Goal: Transaction & Acquisition: Purchase product/service

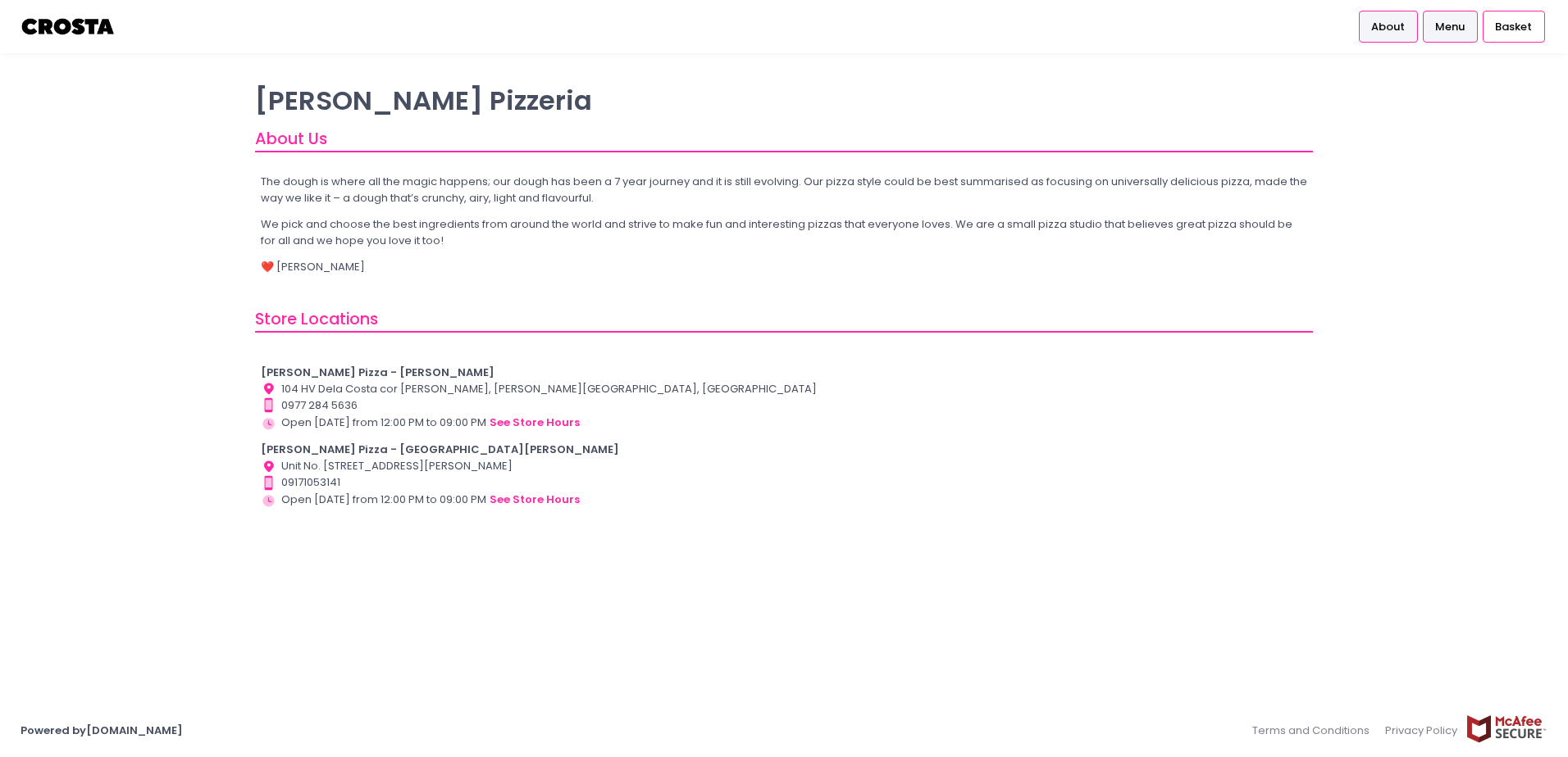
click at [1477, 16] on link "Menu" at bounding box center [1450, 26] width 55 height 31
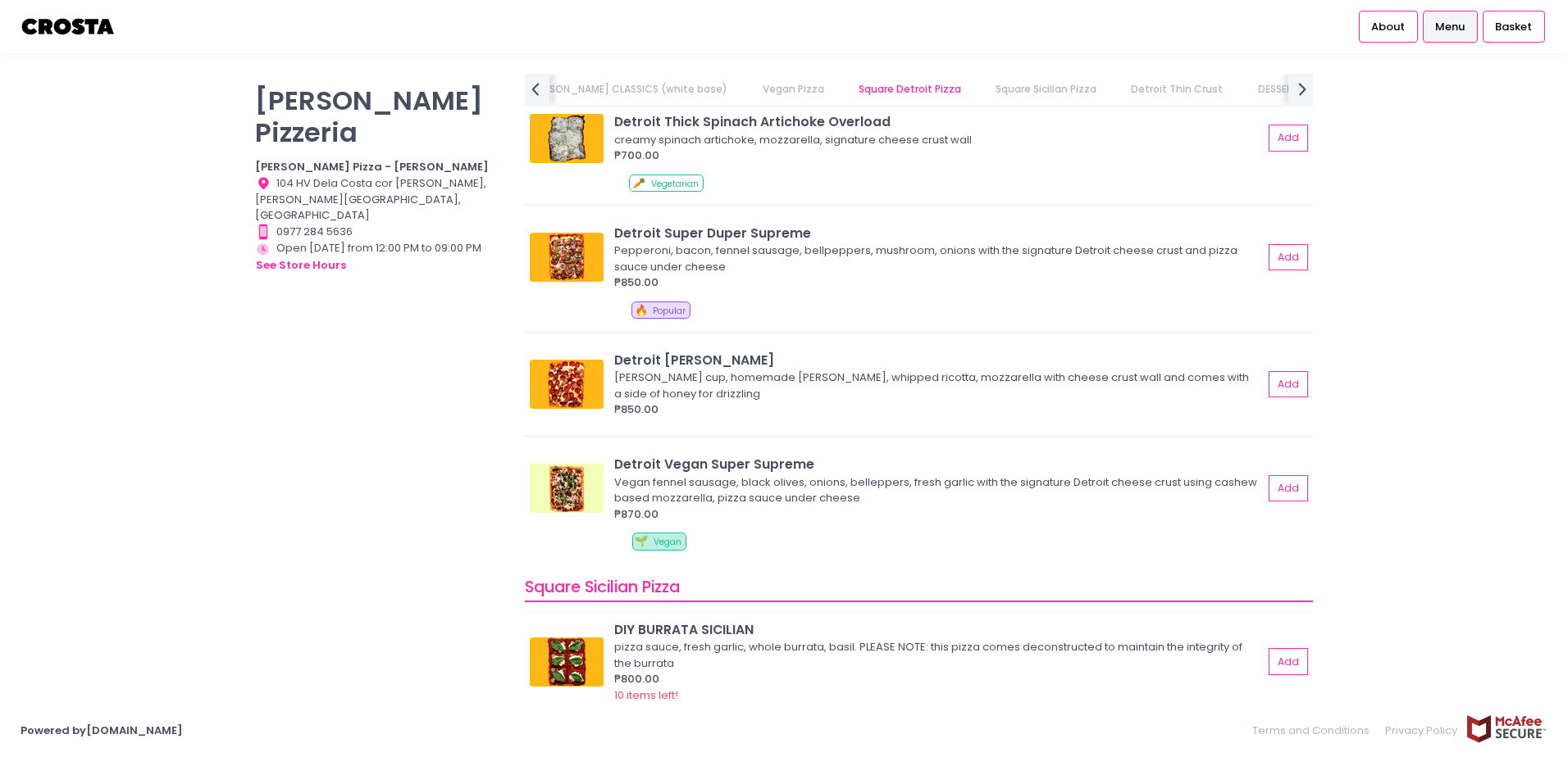
scroll to position [1640, 0]
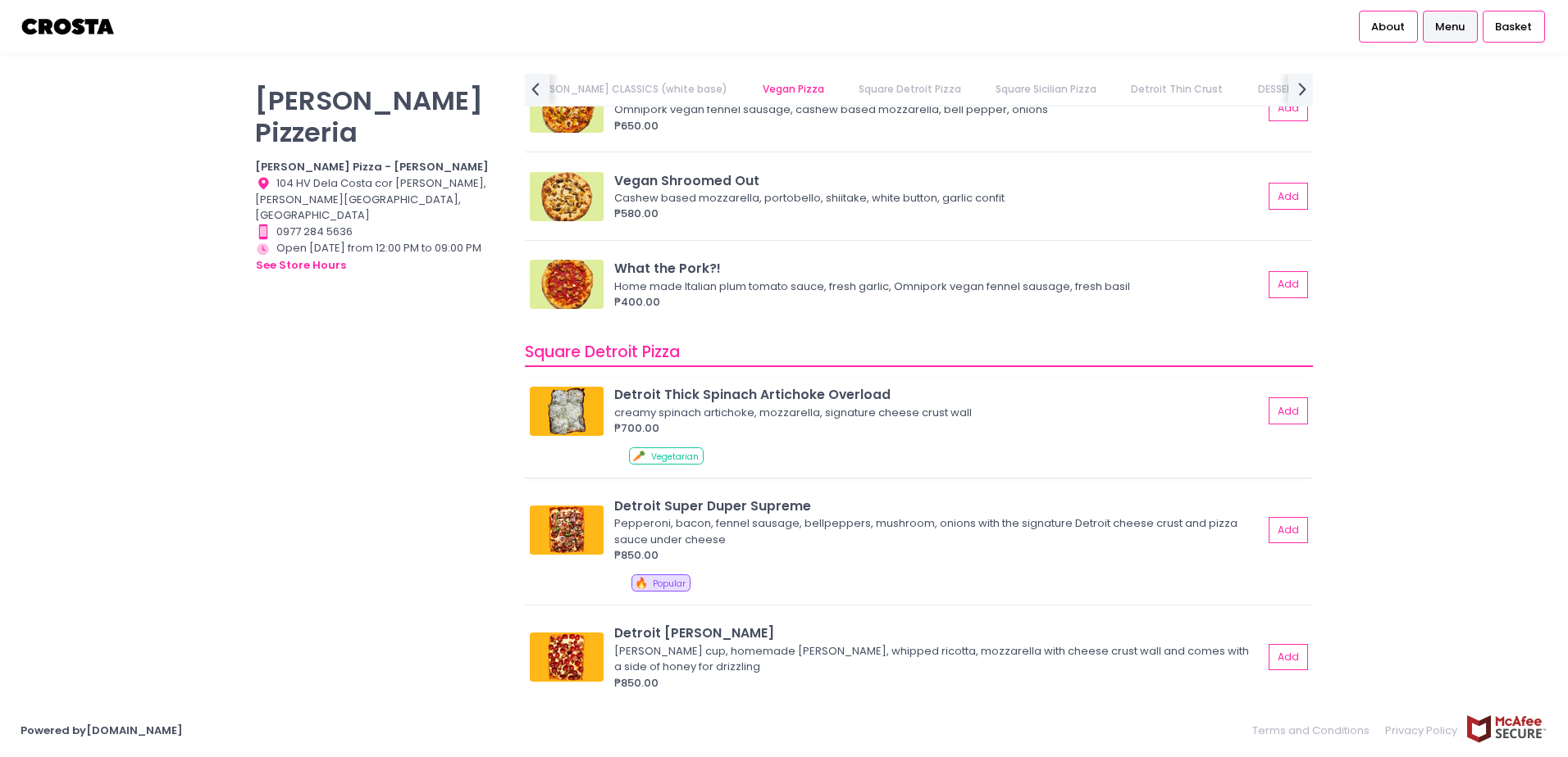
click at [854, 397] on div "Detroit Thick Spinach Artichoke Overload" at bounding box center [938, 395] width 649 height 19
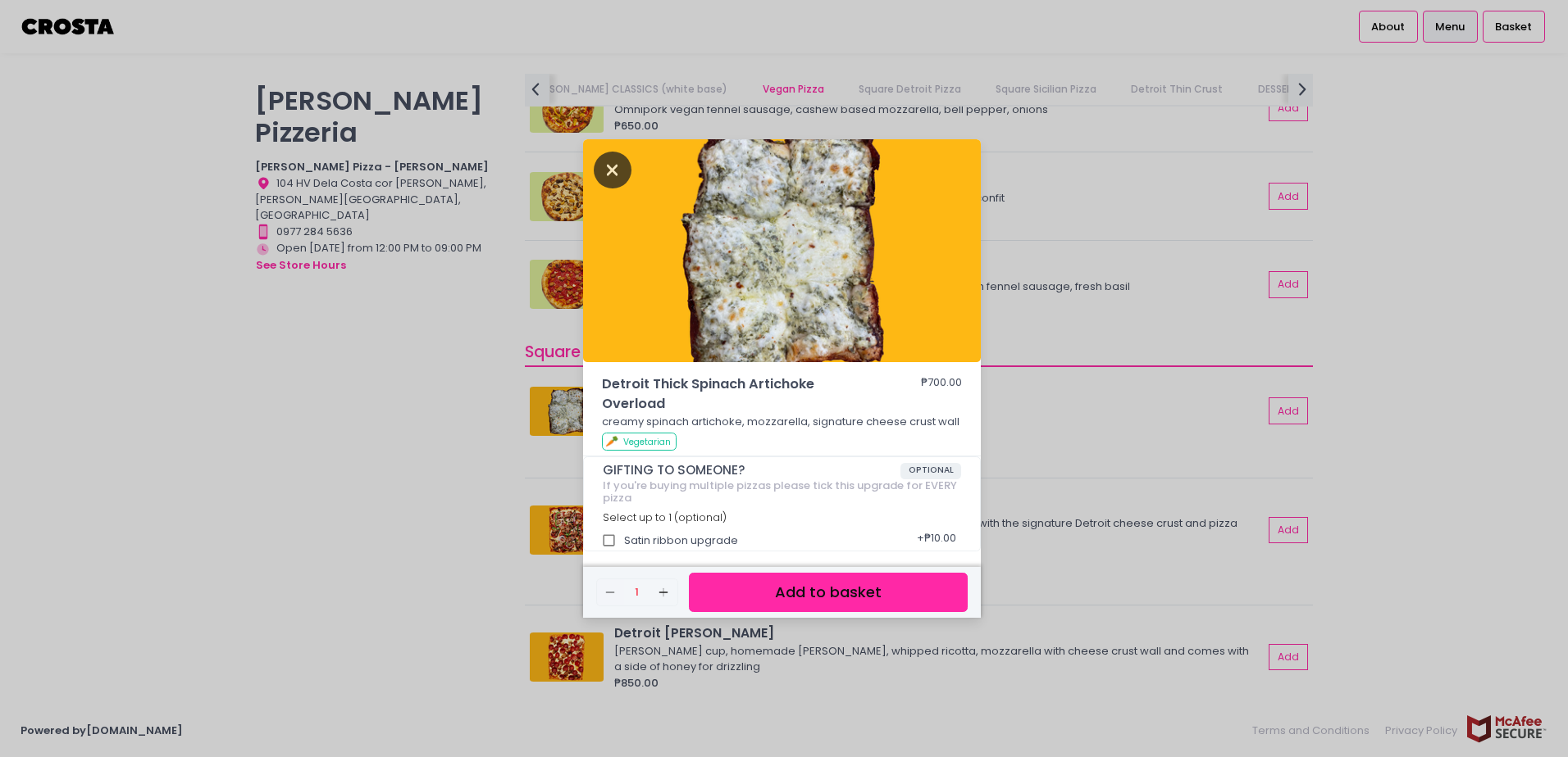
click at [615, 162] on icon "Close" at bounding box center [613, 169] width 38 height 37
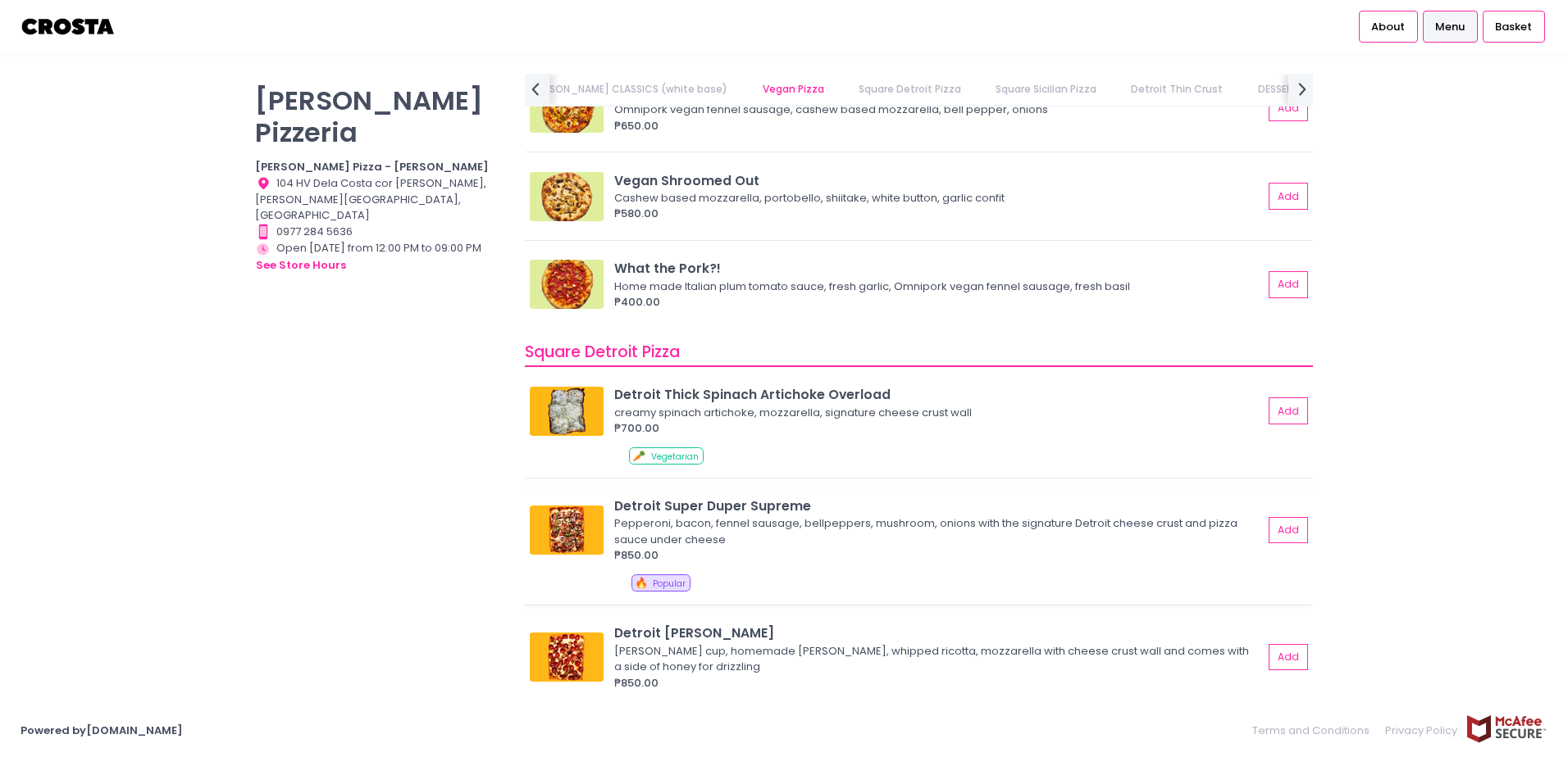
scroll to position [1912, 0]
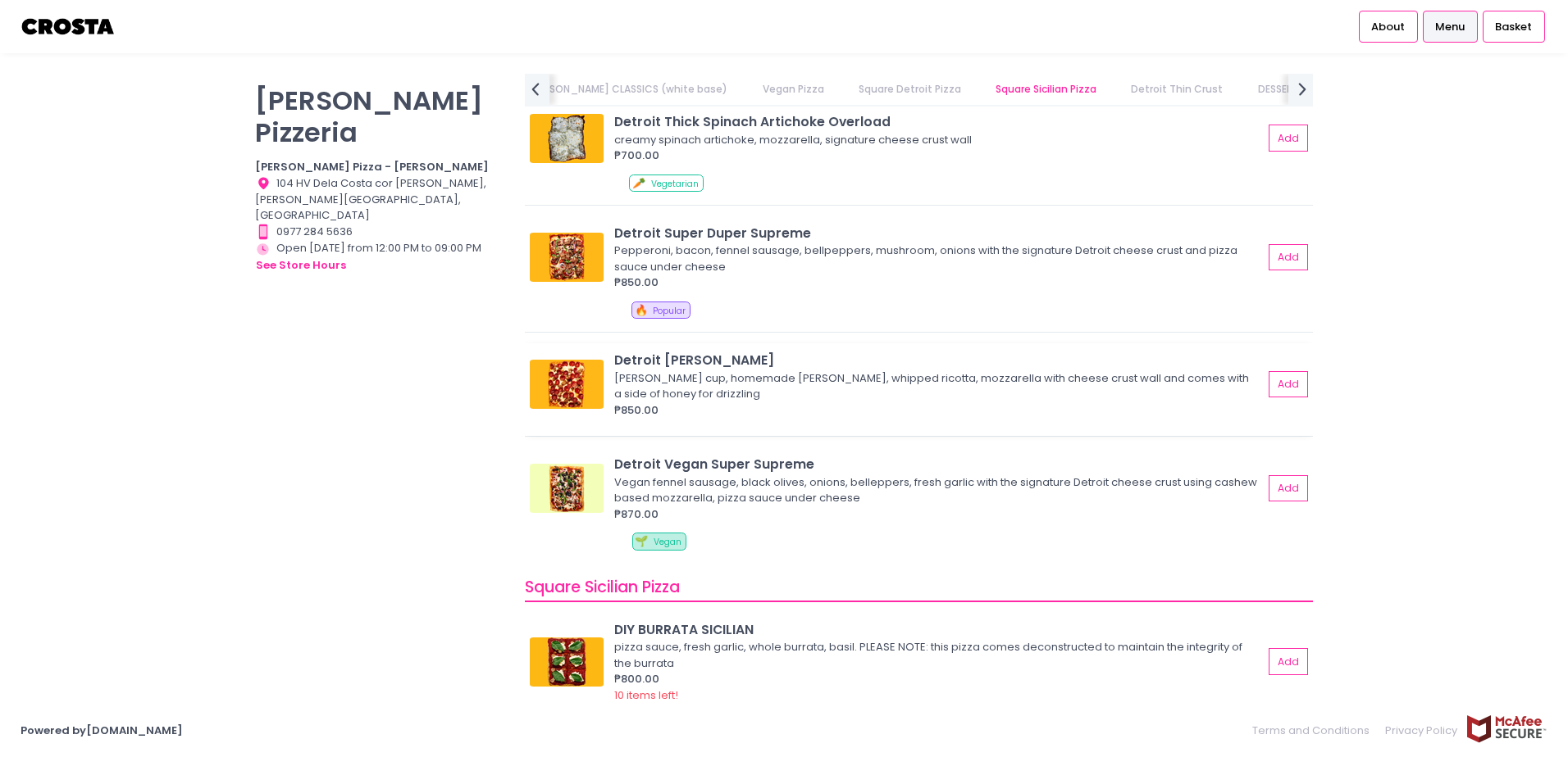
click at [581, 384] on img at bounding box center [567, 384] width 74 height 50
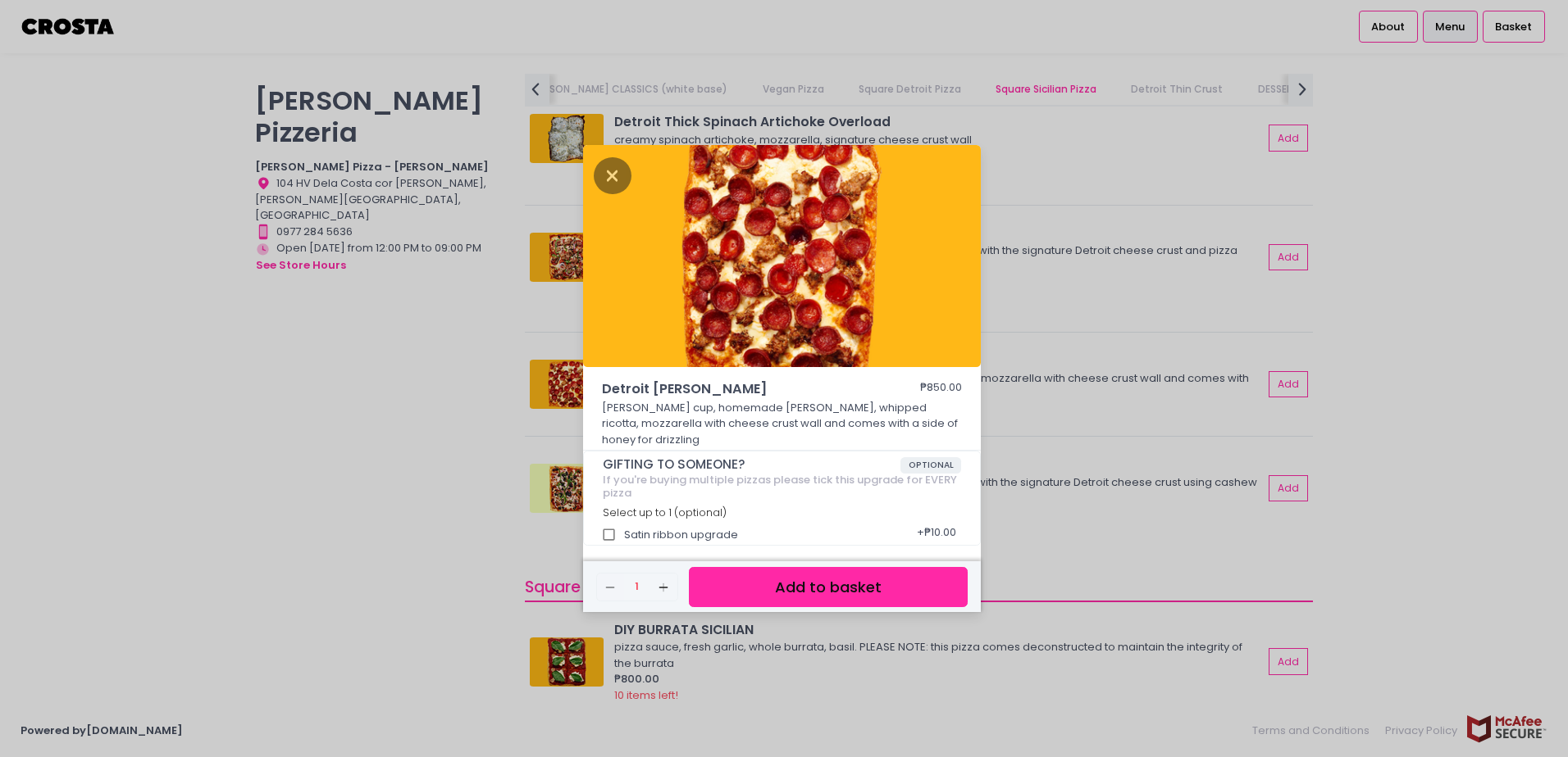
click at [530, 375] on div "Detroit [PERSON_NAME] ₱850.00 [PERSON_NAME] cup, homemade [PERSON_NAME], whippe…" at bounding box center [784, 378] width 1568 height 757
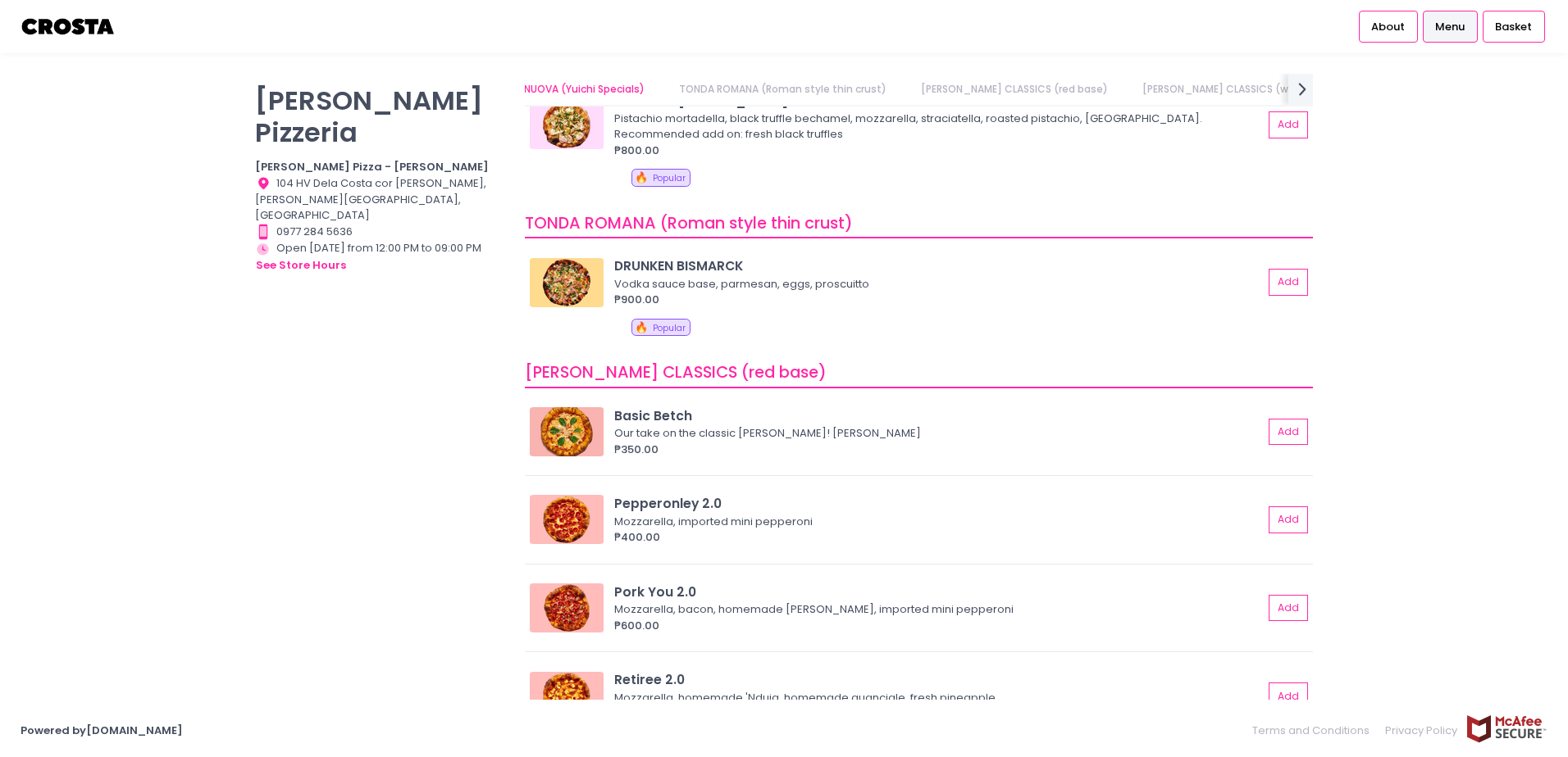
scroll to position [0, 0]
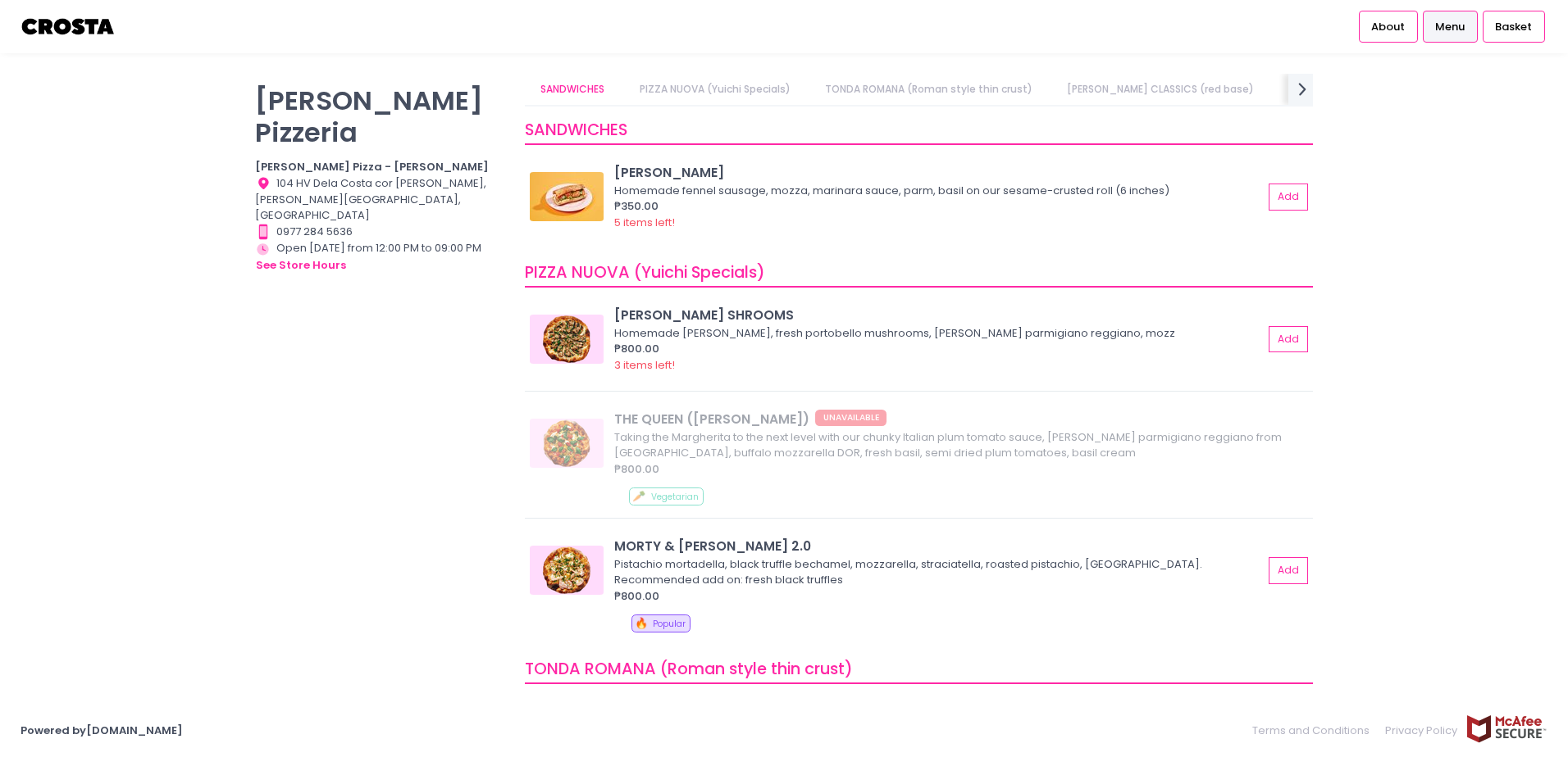
click at [1454, 22] on span "Menu" at bounding box center [1450, 26] width 30 height 16
click at [760, 81] on link "PIZZA NUOVA (Yuichi Specials)" at bounding box center [715, 89] width 183 height 31
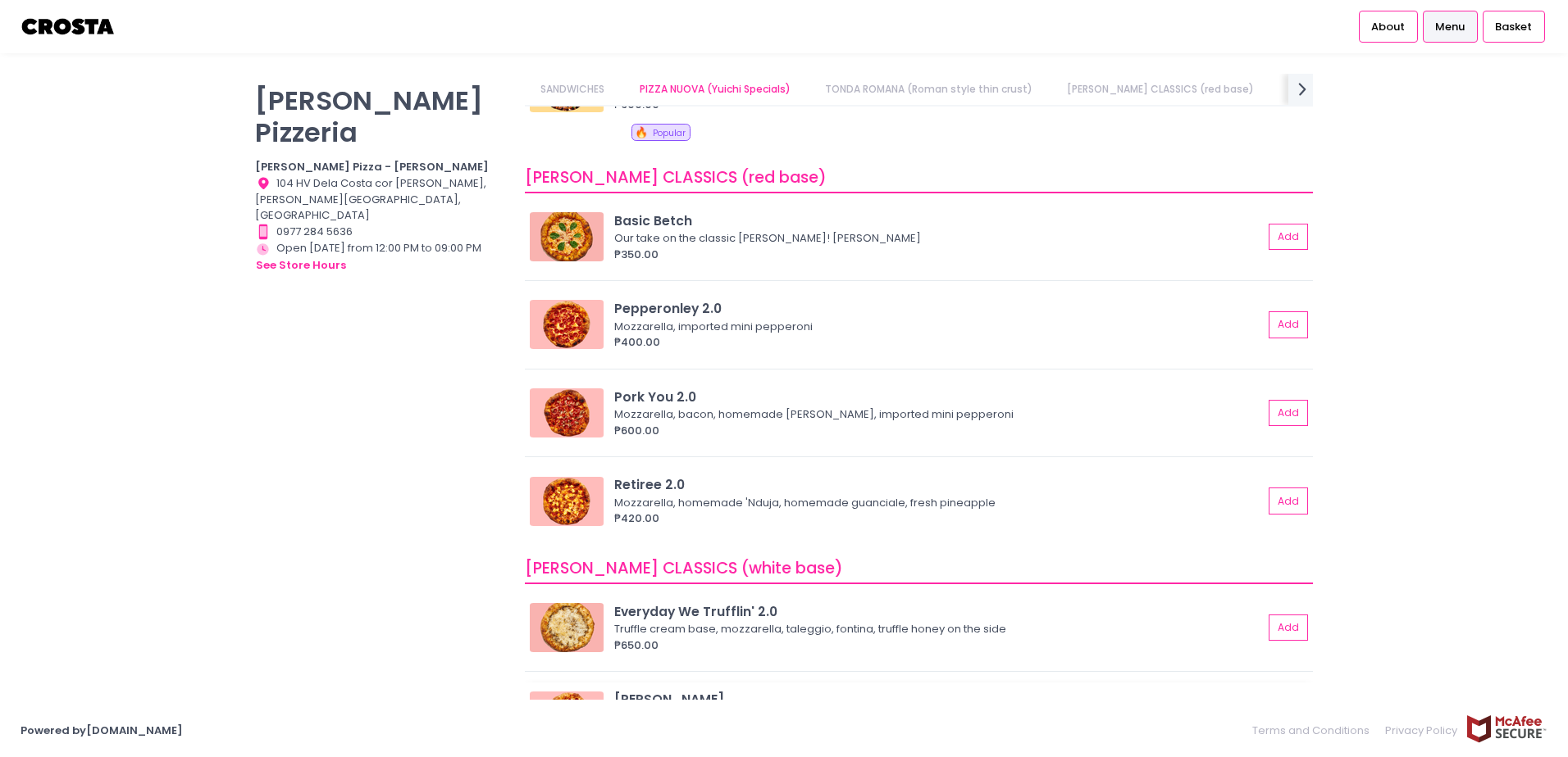
scroll to position [0, 125]
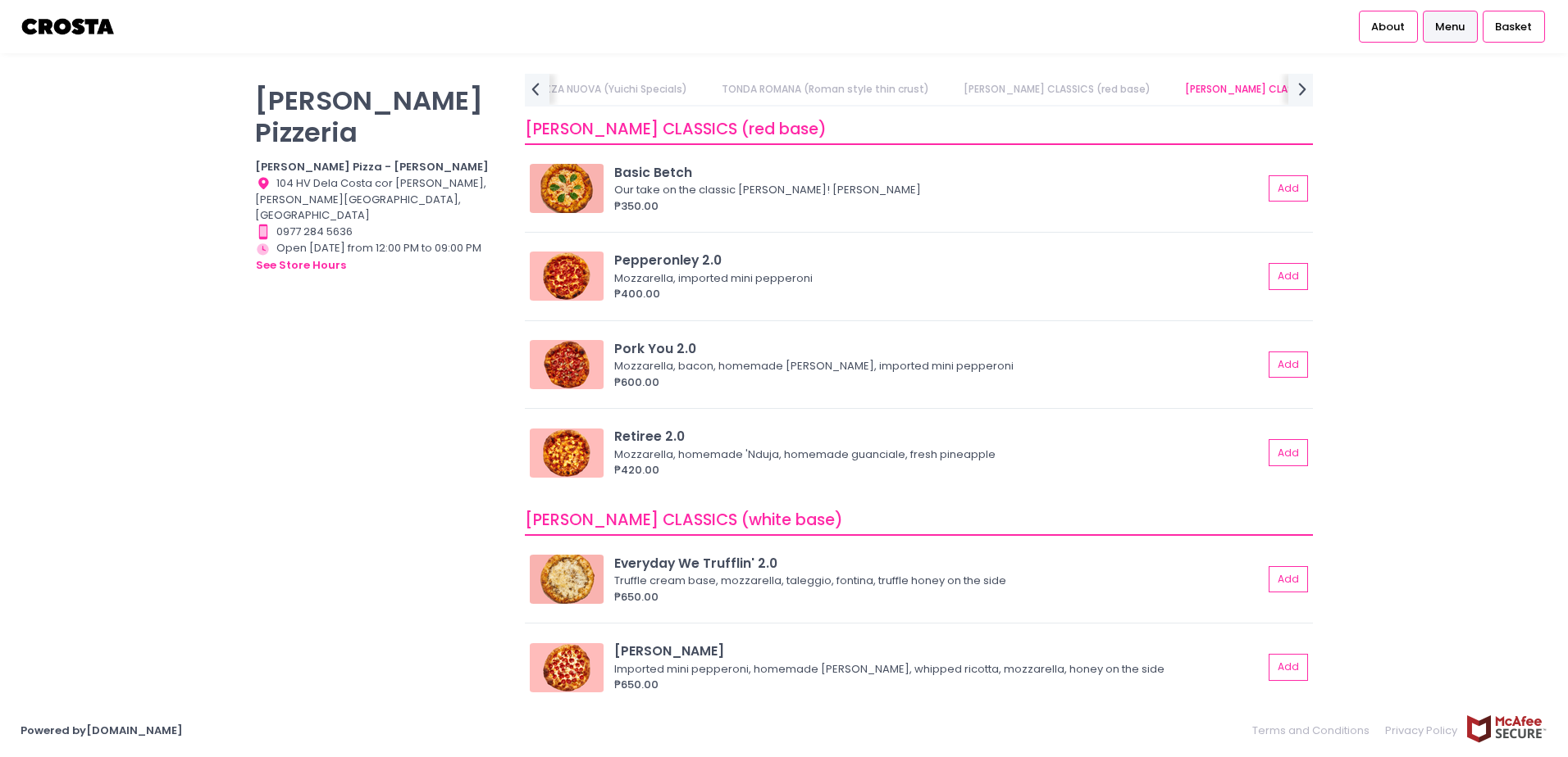
click at [958, 533] on div "[PERSON_NAME] CLASSICS (white base)" at bounding box center [919, 522] width 788 height 29
click at [970, 562] on div "Everyday We Trufflin' 2.0" at bounding box center [938, 563] width 649 height 19
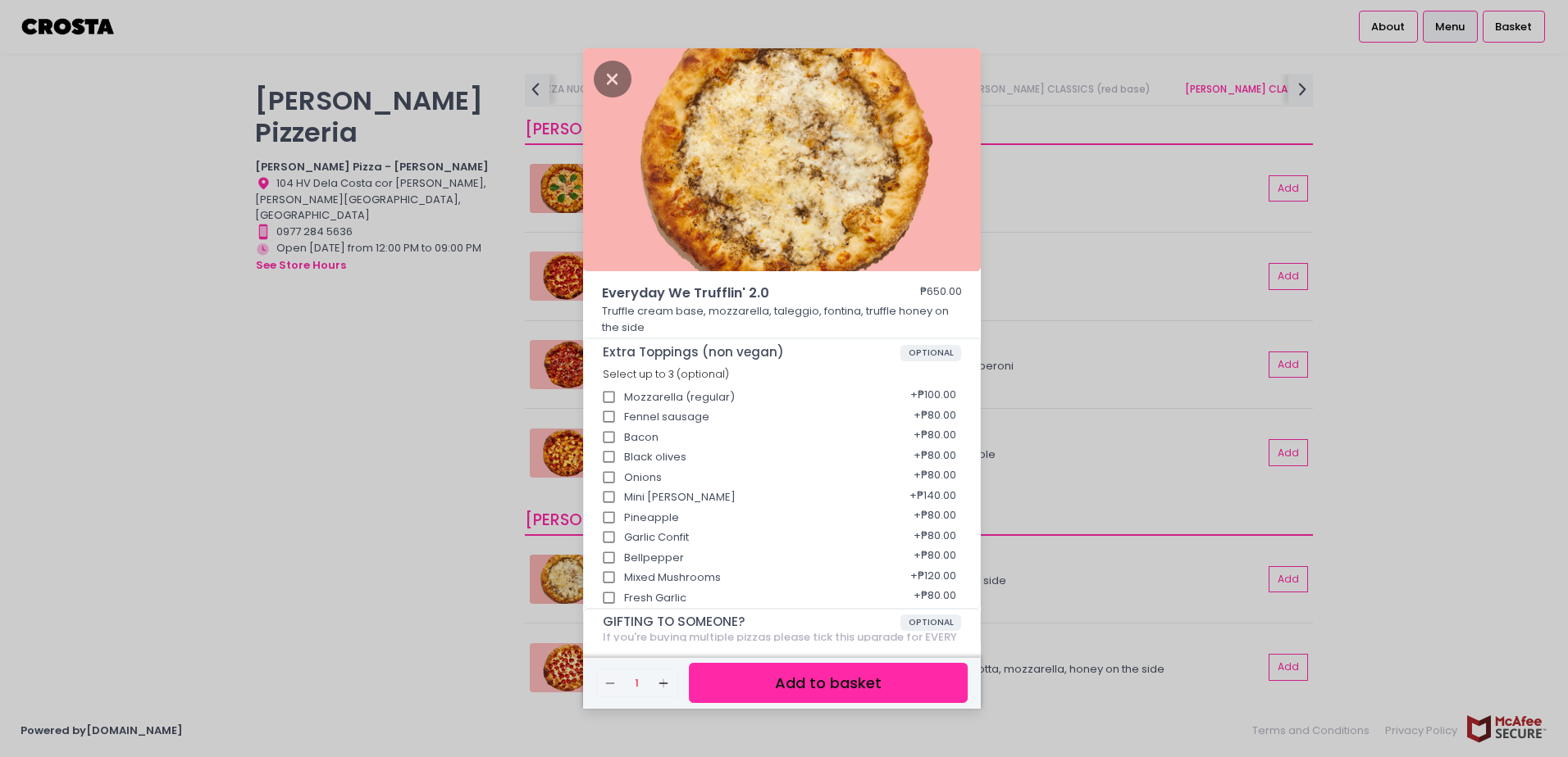
scroll to position [135, 0]
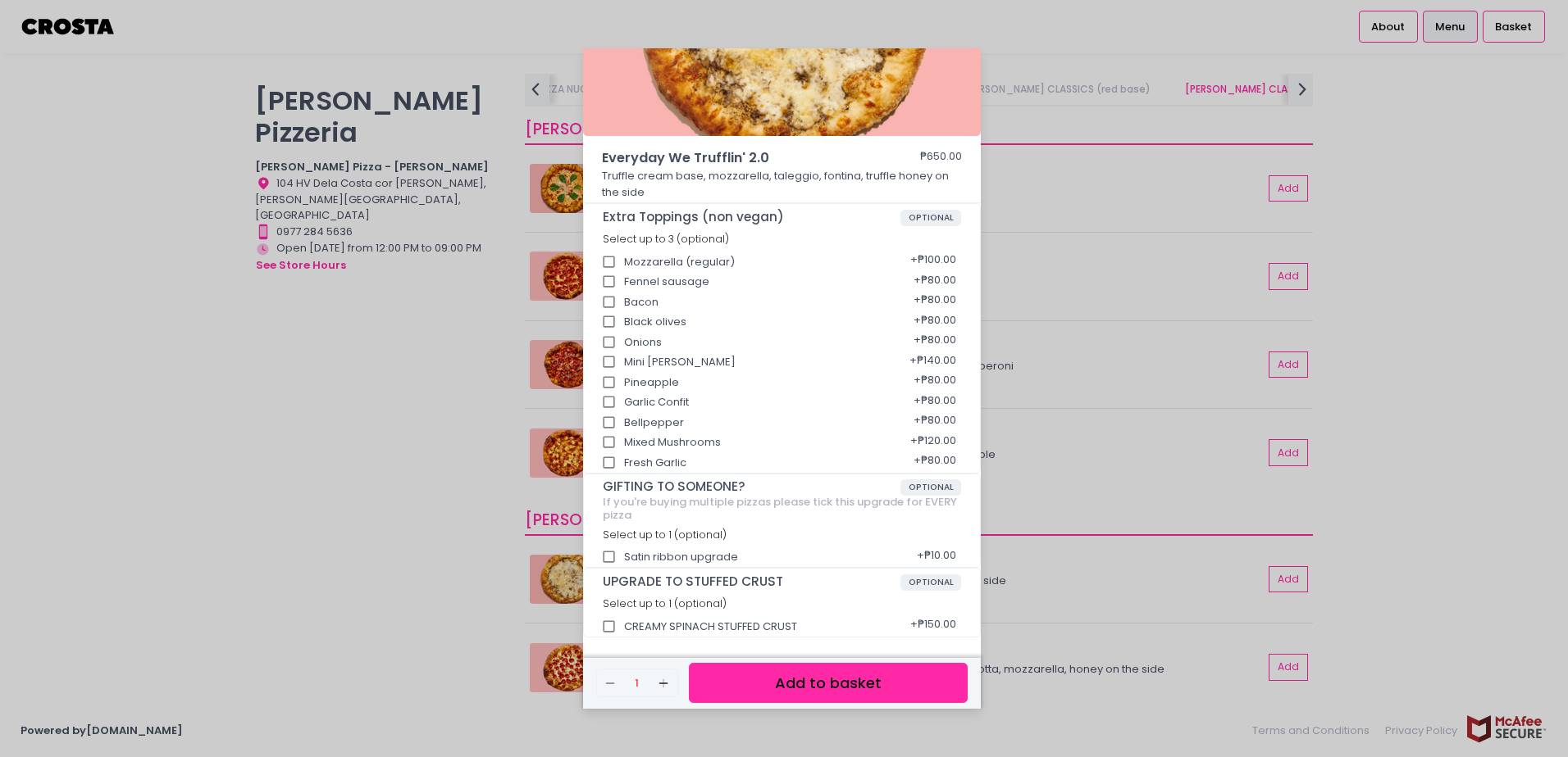
click at [437, 438] on div "Everyday We Trufflin' 2.0 ₱650.00 Truffle cream base, mozzarella, taleggio, fon…" at bounding box center [784, 378] width 1568 height 757
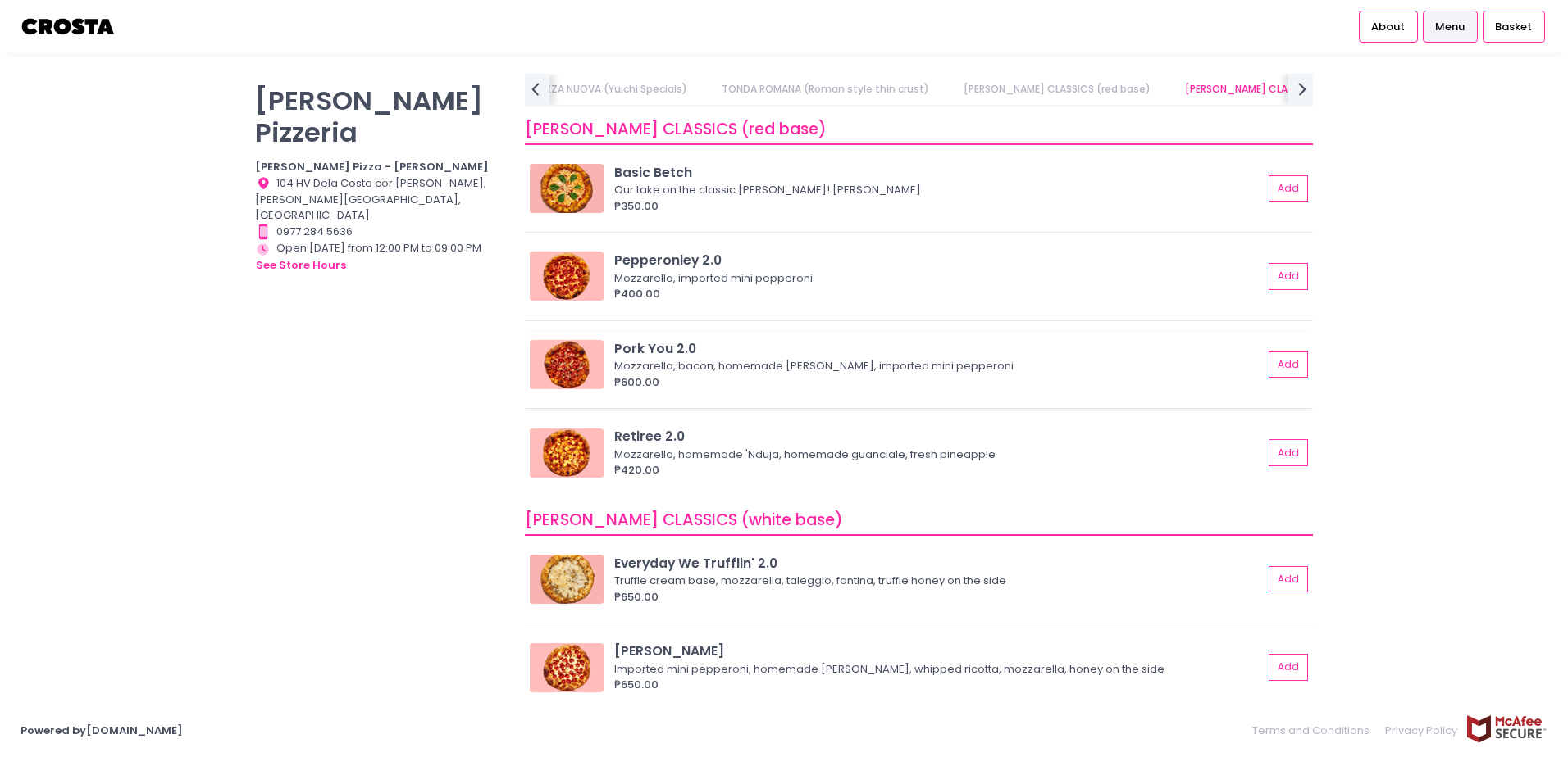
click at [536, 373] on img at bounding box center [567, 365] width 74 height 50
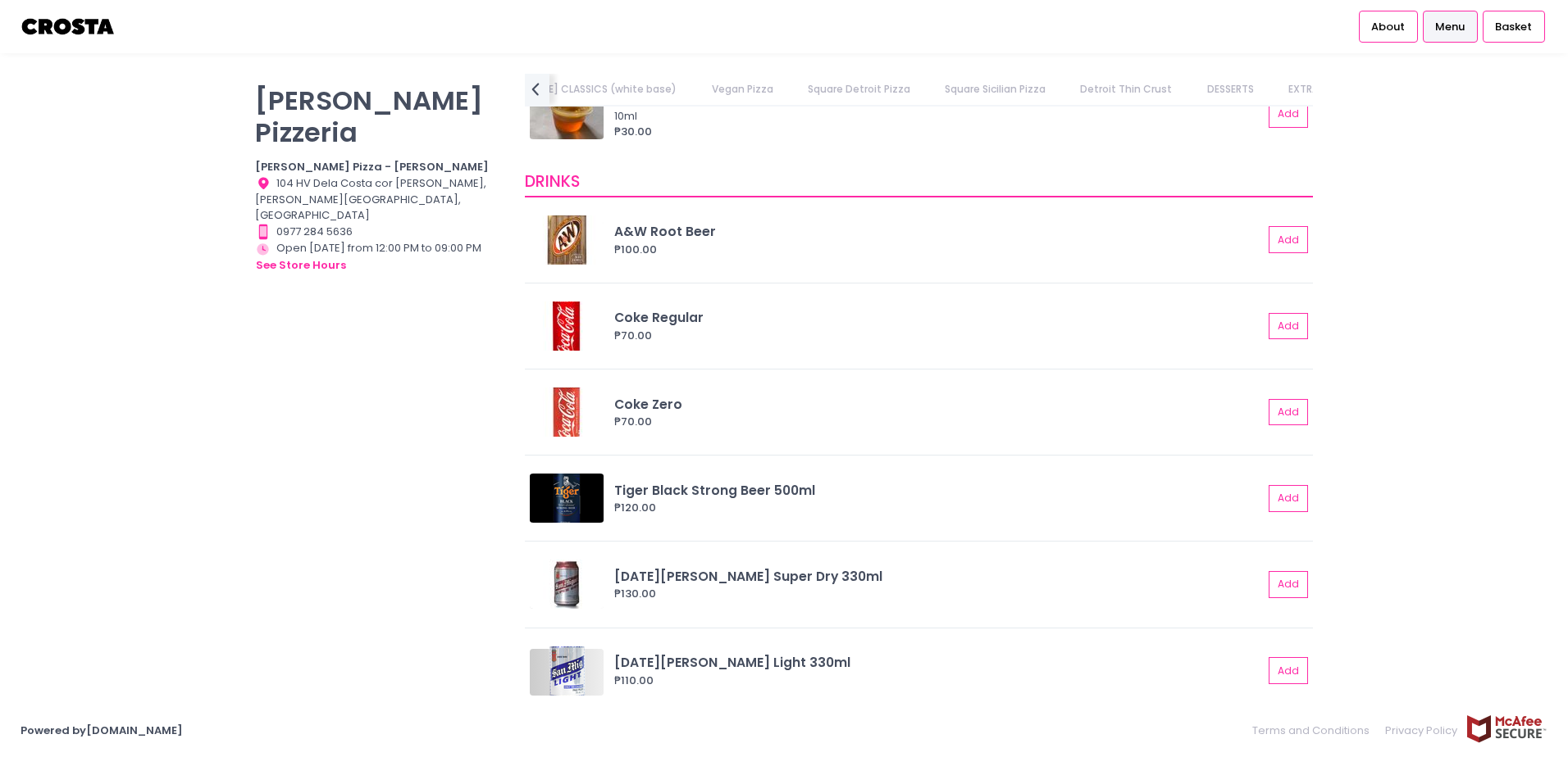
scroll to position [3699, 0]
